Goal: Entertainment & Leisure: Consume media (video, audio)

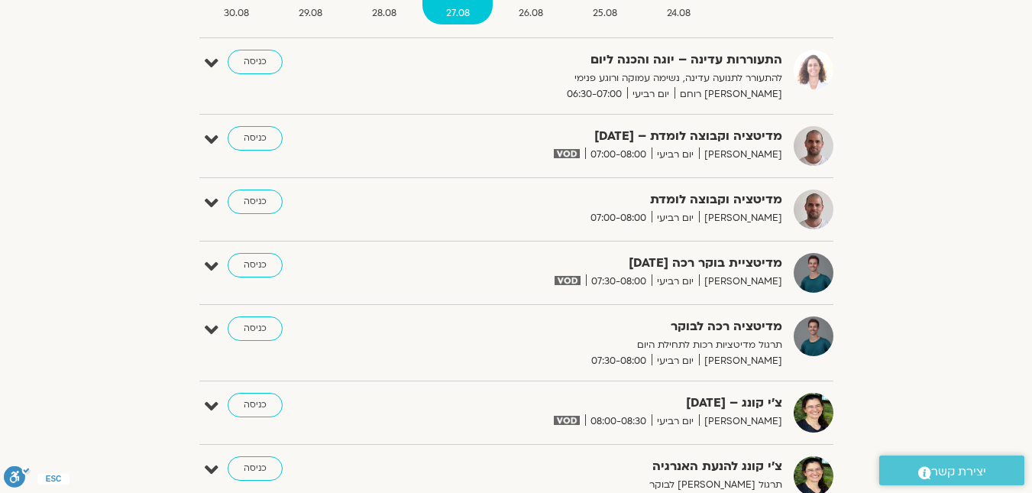
scroll to position [205, 0]
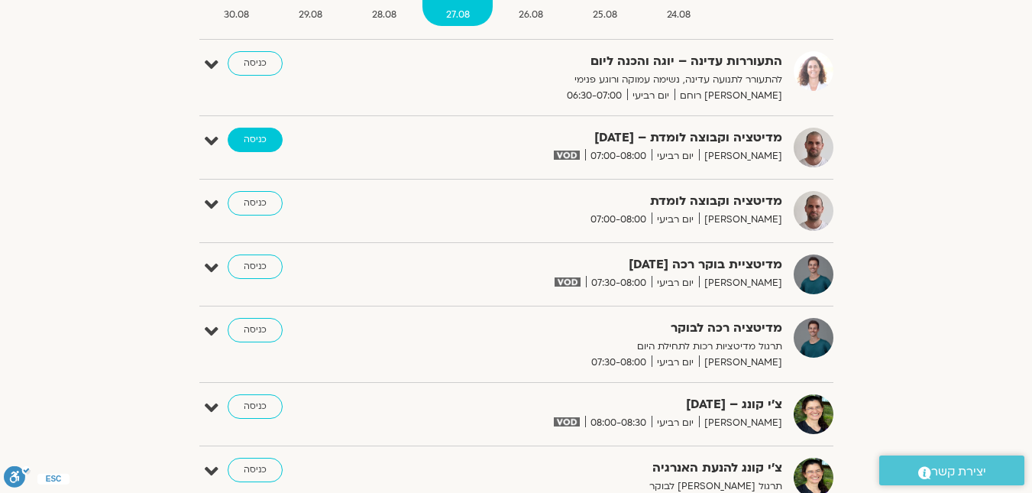
click at [250, 140] on link "כניסה" at bounding box center [255, 140] width 55 height 24
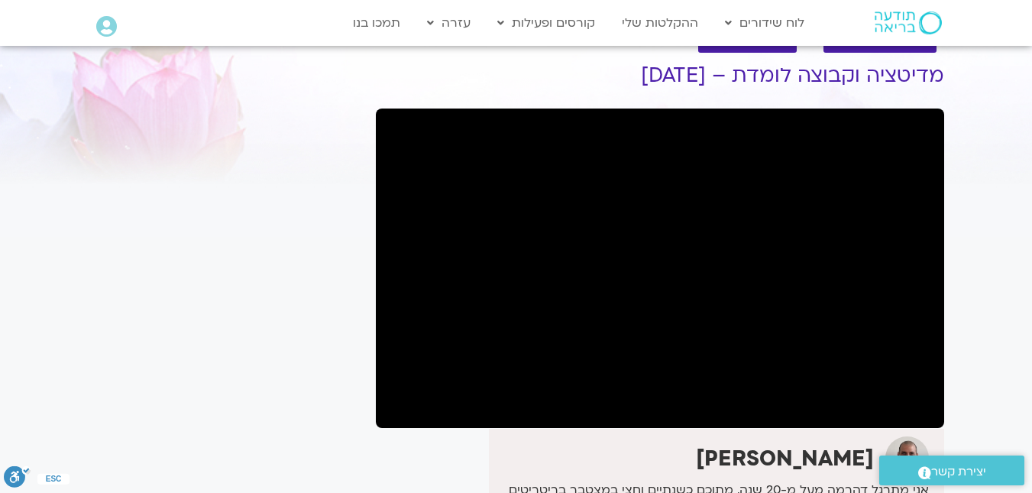
scroll to position [76, 0]
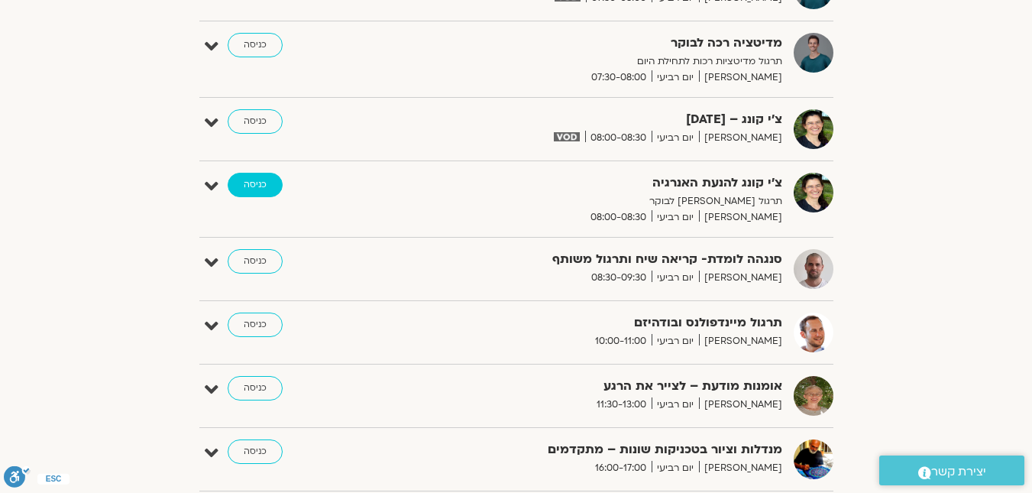
scroll to position [511, 0]
